Goal: Information Seeking & Learning: Check status

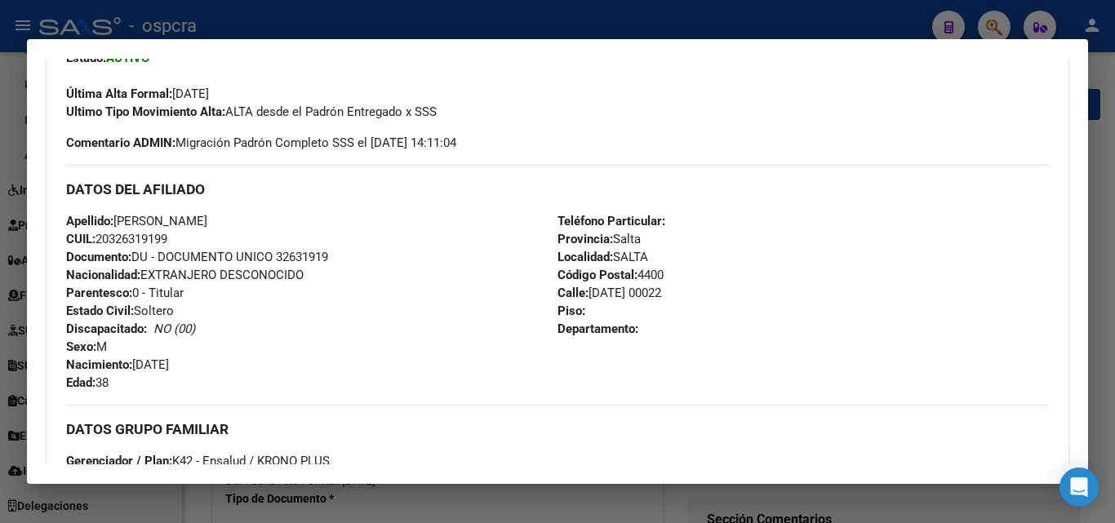
scroll to position [572, 0]
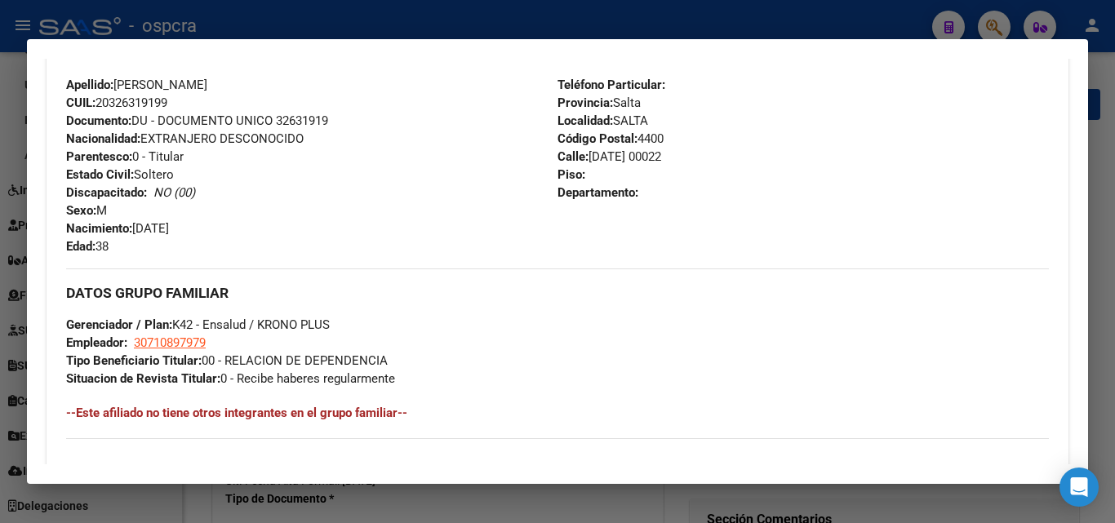
click at [685, 30] on div at bounding box center [557, 261] width 1115 height 523
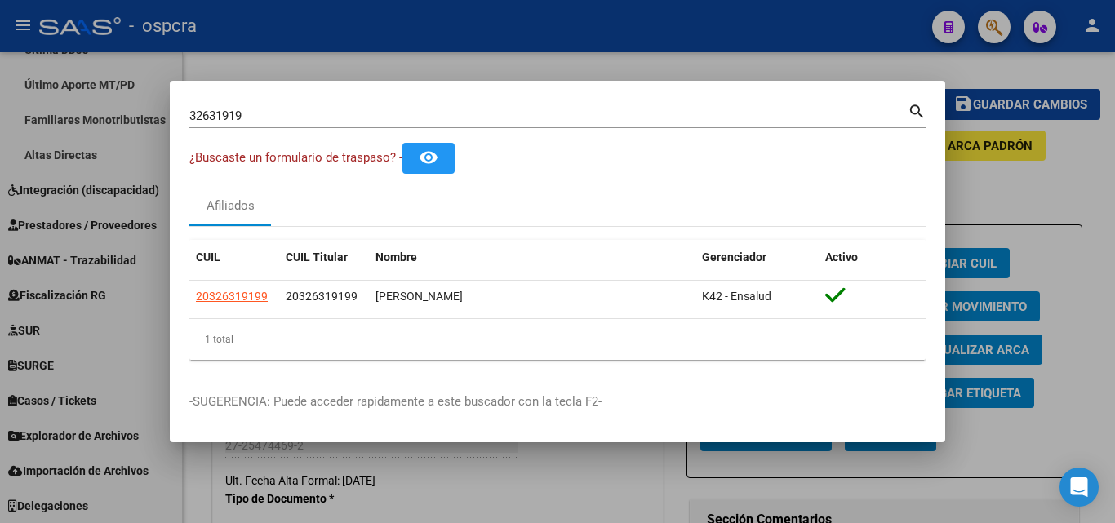
click at [986, 24] on div at bounding box center [557, 261] width 1115 height 523
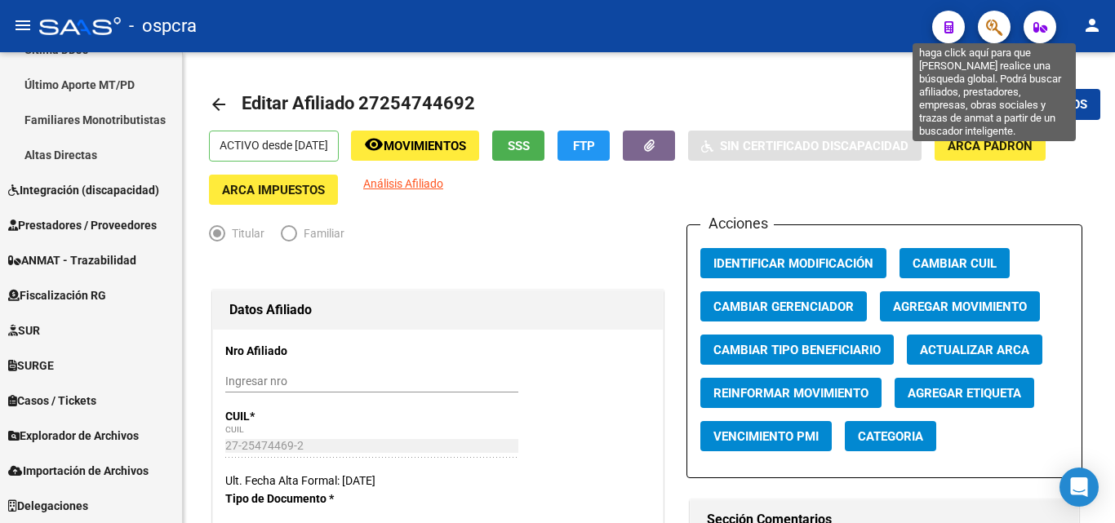
click at [990, 33] on icon "button" at bounding box center [994, 27] width 16 height 19
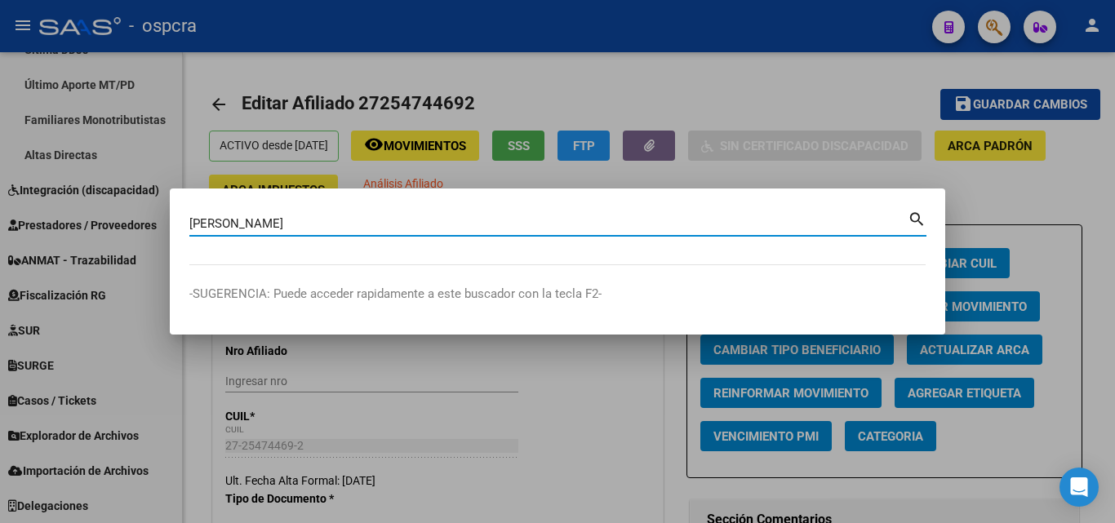
type input "barrientos"
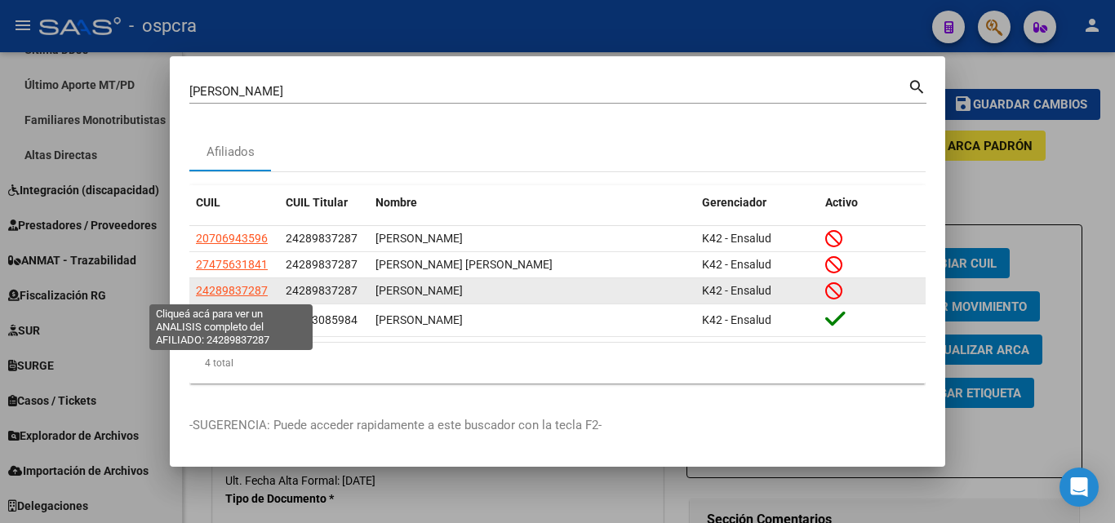
click at [256, 287] on span "24289837287" at bounding box center [232, 290] width 72 height 13
type textarea "24289837287"
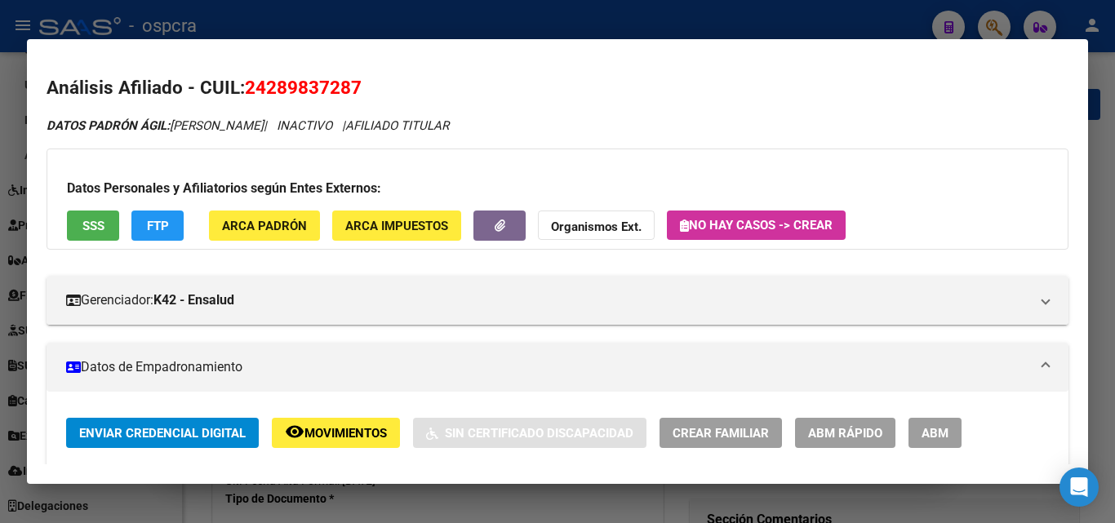
click at [363, 440] on span "Movimientos" at bounding box center [346, 433] width 82 height 15
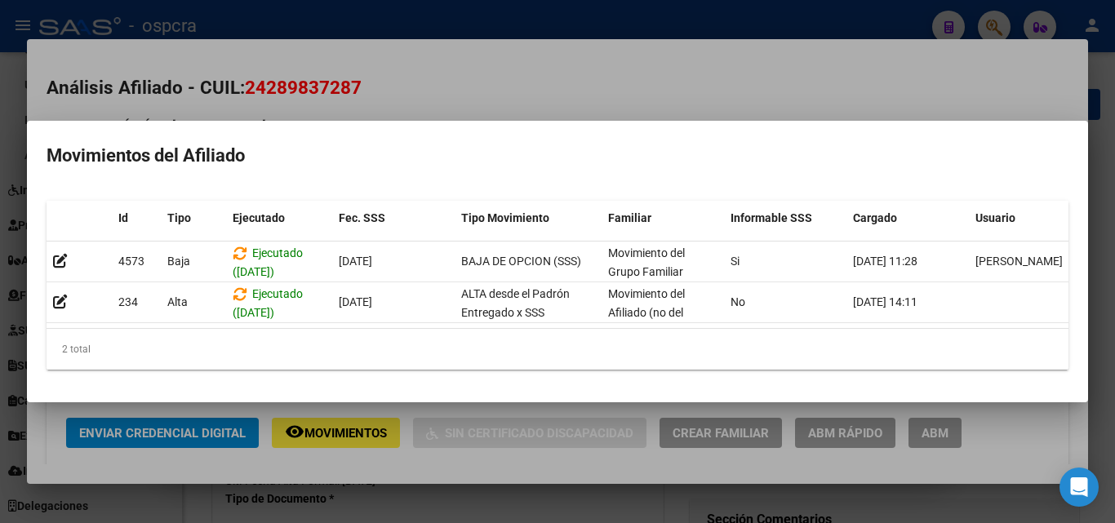
click at [430, 99] on div at bounding box center [557, 261] width 1115 height 523
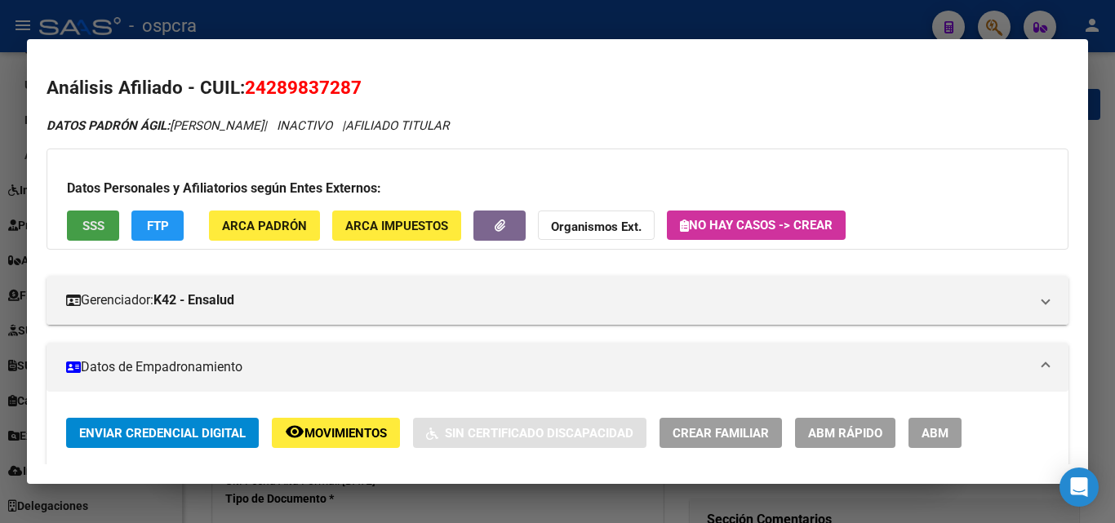
click at [100, 223] on span "SSS" at bounding box center [93, 226] width 22 height 15
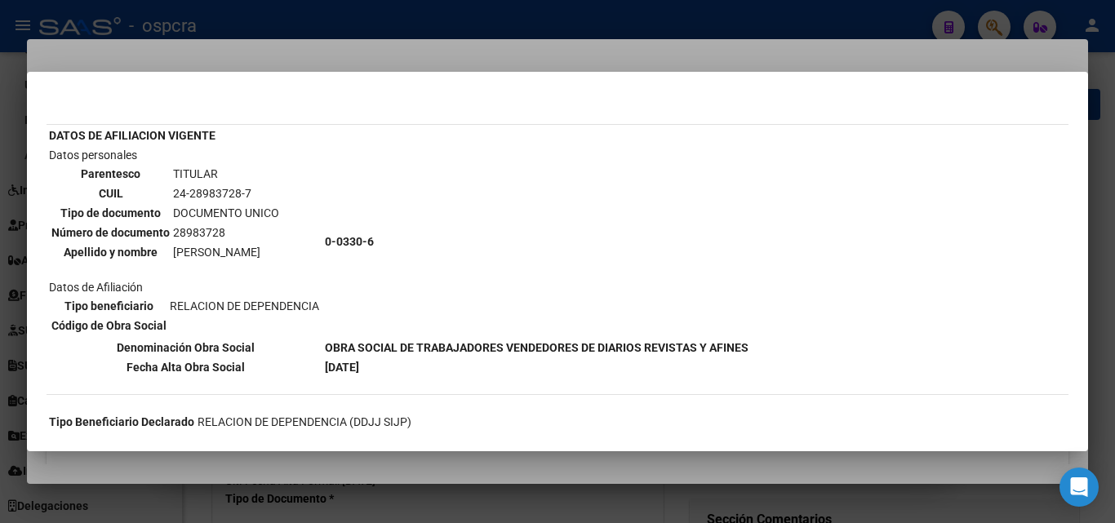
scroll to position [82, 0]
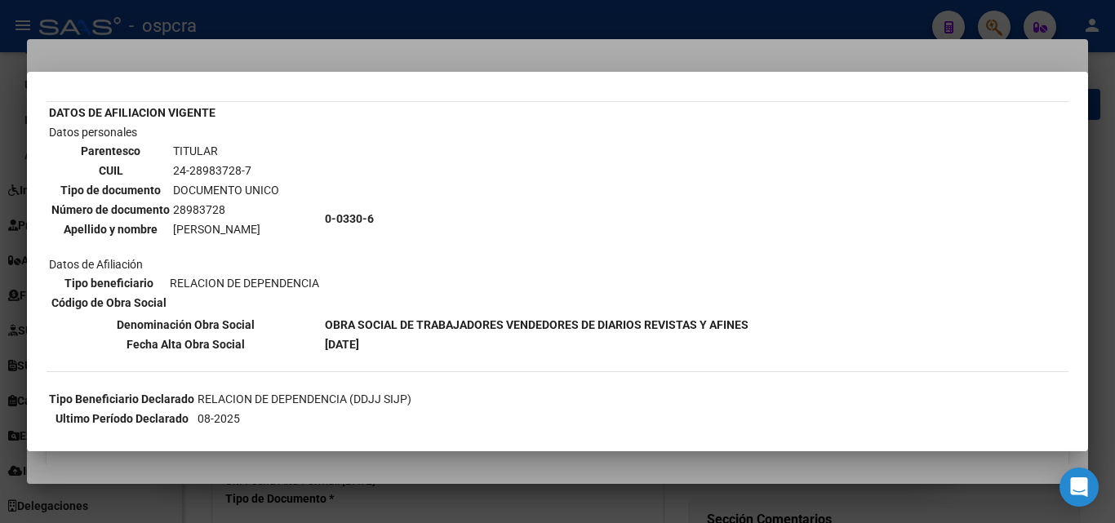
click at [594, 464] on div at bounding box center [557, 261] width 1115 height 523
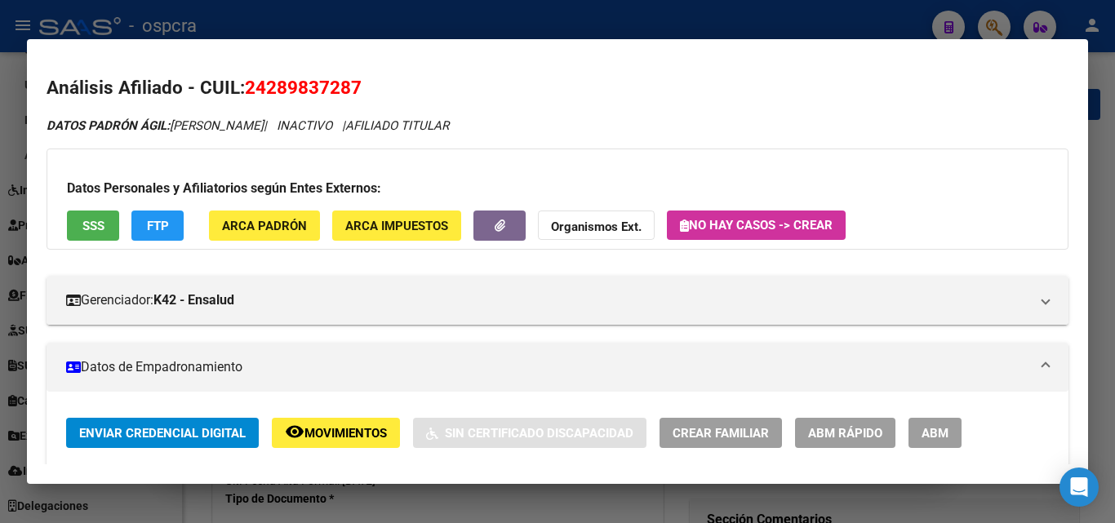
click at [345, 432] on span "Movimientos" at bounding box center [346, 433] width 82 height 15
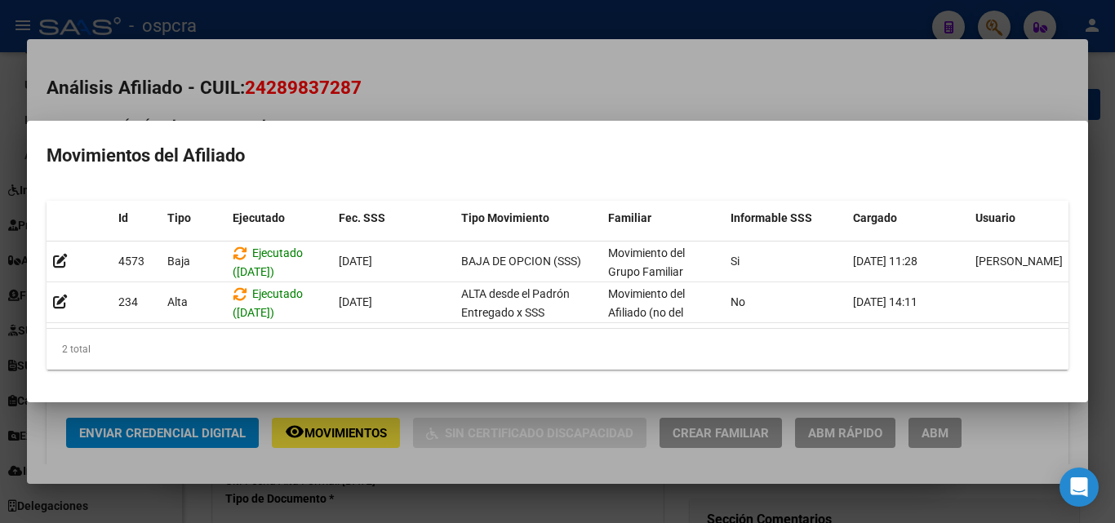
click at [708, 96] on div at bounding box center [557, 261] width 1115 height 523
